Goal: Task Accomplishment & Management: Use online tool/utility

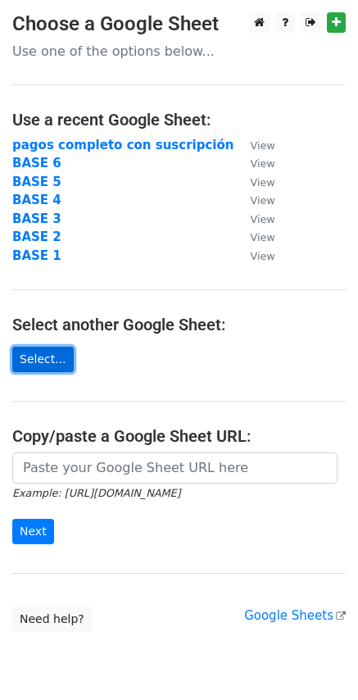
click at [44, 360] on link "Select..." at bounding box center [42, 359] width 61 height 25
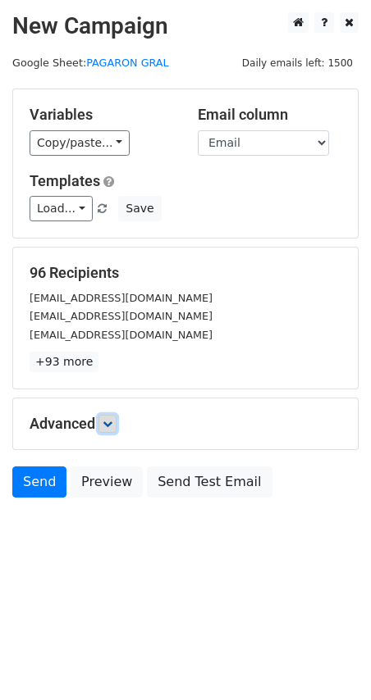
click at [112, 426] on icon at bounding box center [107, 424] width 10 height 10
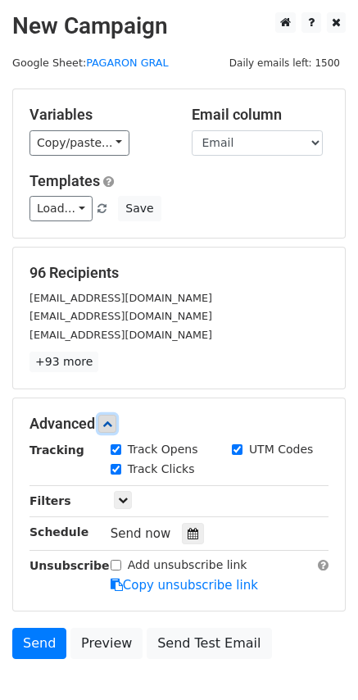
click at [112, 426] on icon at bounding box center [107, 424] width 10 height 10
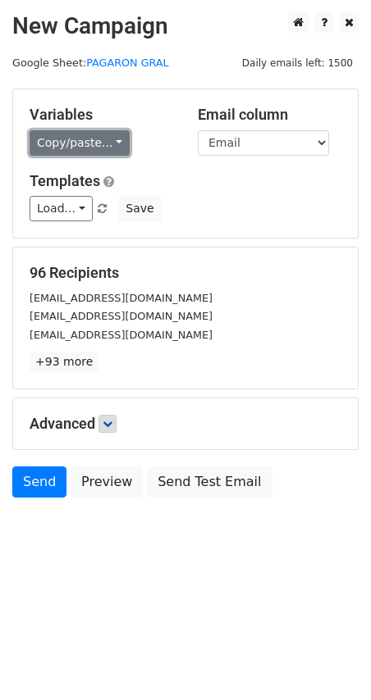
click at [78, 142] on link "Copy/paste..." at bounding box center [80, 142] width 100 height 25
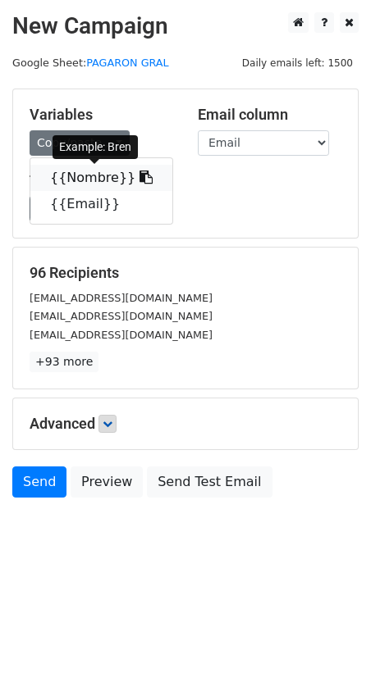
click at [86, 181] on link "{{Nombre}}" at bounding box center [101, 178] width 142 height 26
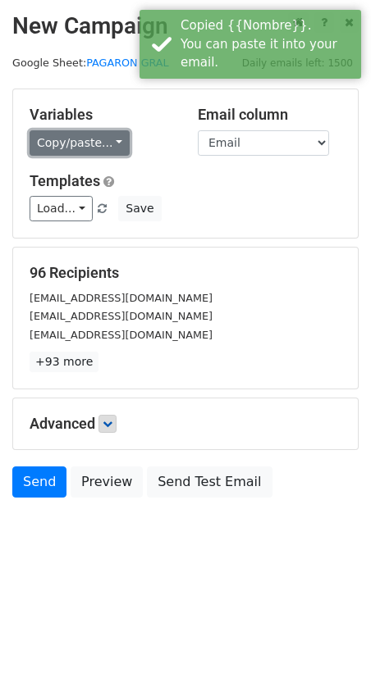
click at [71, 148] on link "Copy/paste..." at bounding box center [80, 142] width 100 height 25
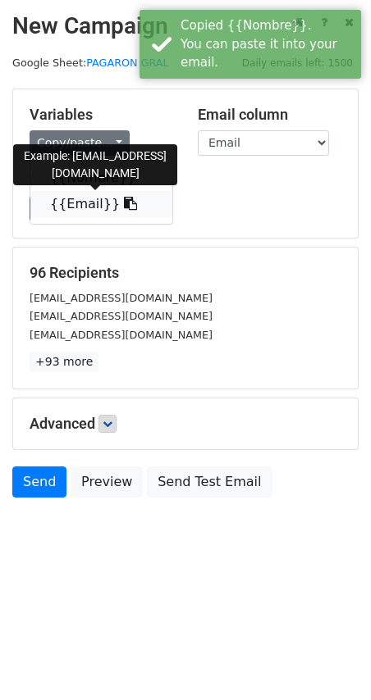
click at [70, 197] on link "{{Email}}" at bounding box center [101, 204] width 142 height 26
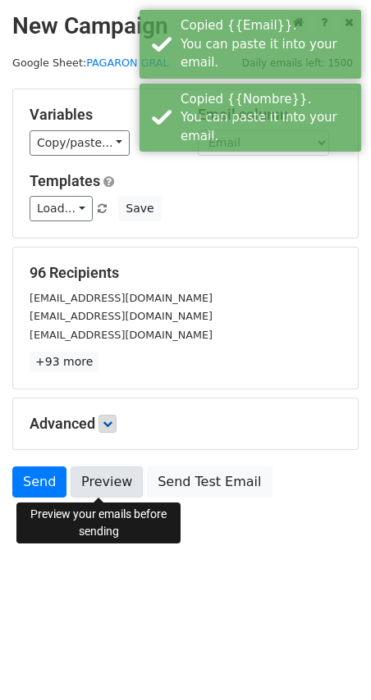
click at [95, 480] on link "Preview" at bounding box center [107, 482] width 72 height 31
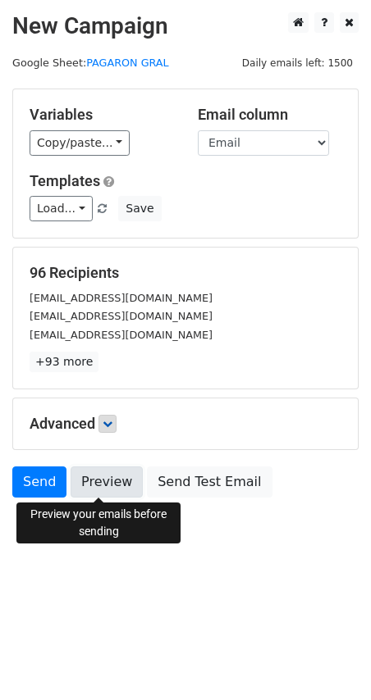
click at [80, 476] on link "Preview" at bounding box center [107, 482] width 72 height 31
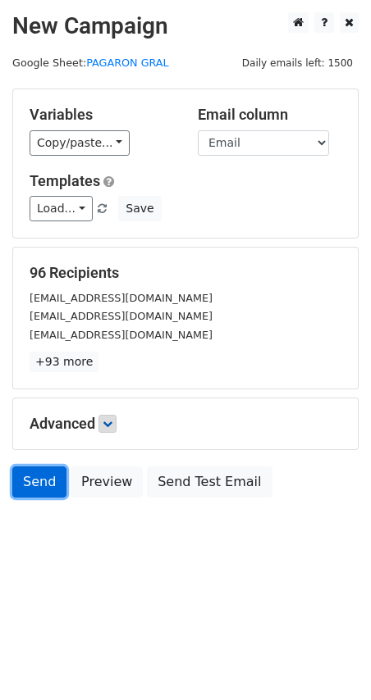
click at [30, 485] on link "Send" at bounding box center [39, 482] width 54 height 31
